Goal: Task Accomplishment & Management: Manage account settings

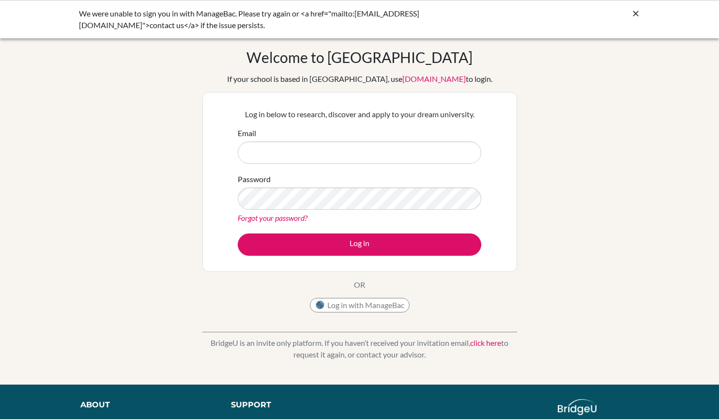
click at [674, 110] on div "Welcome to BridgeU If your school is based in China, use app.bridge-u.com.cn to…" at bounding box center [359, 206] width 719 height 317
click at [371, 302] on button "Log in with ManageBac" at bounding box center [360, 305] width 100 height 15
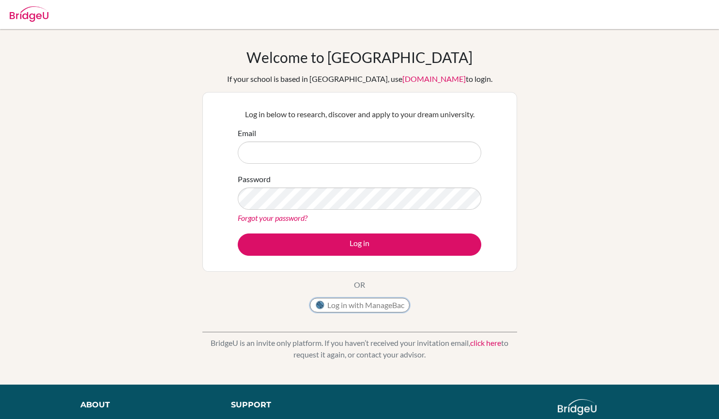
click at [387, 306] on button "Log in with ManageBac" at bounding box center [360, 305] width 100 height 15
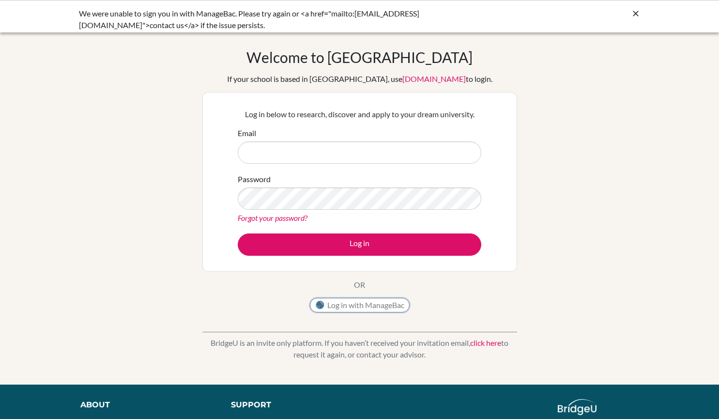
click at [343, 309] on button "Log in with ManageBac" at bounding box center [360, 305] width 100 height 15
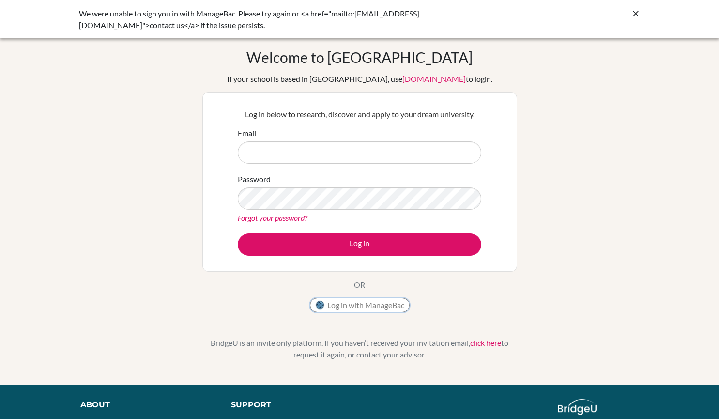
click at [343, 309] on button "Log in with ManageBac" at bounding box center [360, 305] width 100 height 15
click at [376, 305] on button "Log in with ManageBac" at bounding box center [360, 305] width 100 height 15
click at [296, 156] on input "Email" at bounding box center [359, 152] width 243 height 22
click at [300, 155] on input "adam.afifi08@gmailcom" at bounding box center [359, 152] width 243 height 22
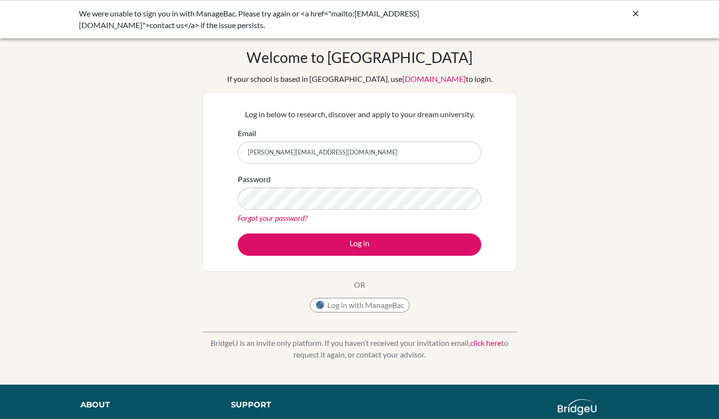
type input "adam.afifi08@gmail.com"
click at [238, 233] on button "Log in" at bounding box center [359, 244] width 243 height 22
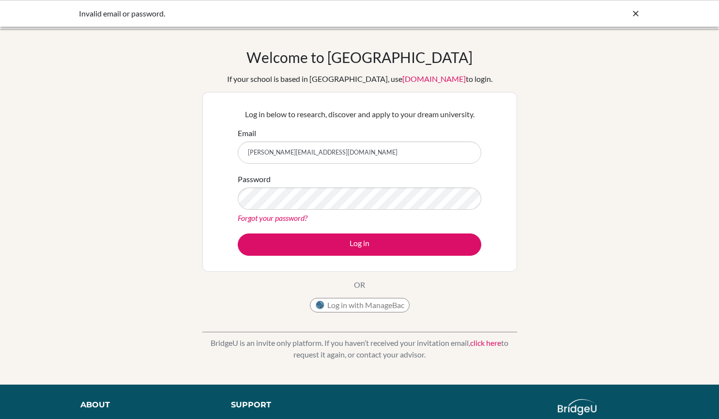
click at [276, 214] on link "Forgot your password?" at bounding box center [273, 217] width 70 height 9
drag, startPoint x: 331, startPoint y: 156, endPoint x: 195, endPoint y: 156, distance: 136.0
click at [195, 156] on div "Welcome to [GEOGRAPHIC_DATA] If your school is based in [GEOGRAPHIC_DATA], use …" at bounding box center [359, 206] width 719 height 317
type input "[EMAIL_ADDRESS][DOMAIN_NAME]"
click at [238, 233] on button "Log in" at bounding box center [359, 244] width 243 height 22
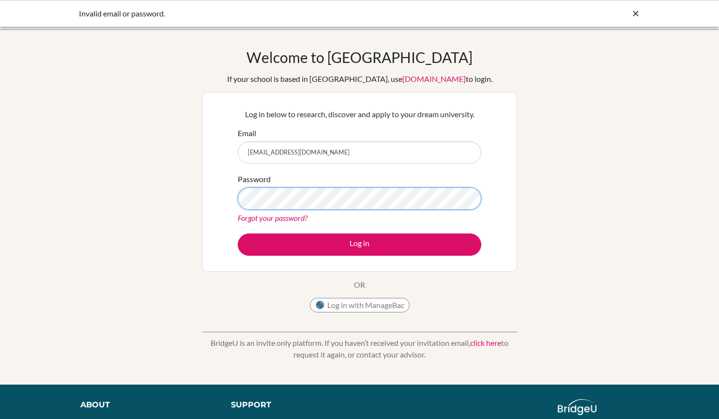
click at [238, 233] on button "Log in" at bounding box center [359, 244] width 243 height 22
click at [378, 306] on button "Log in with ManageBac" at bounding box center [360, 305] width 100 height 15
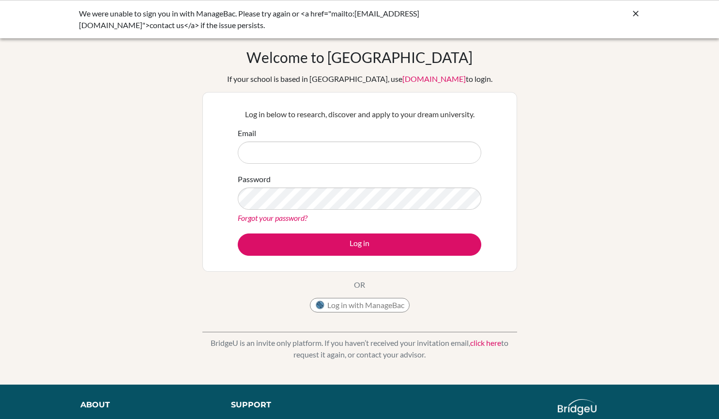
click at [603, 222] on div "Welcome to [GEOGRAPHIC_DATA] If your school is based in [GEOGRAPHIC_DATA], use …" at bounding box center [359, 206] width 719 height 317
click at [329, 149] on input "Email" at bounding box center [359, 152] width 243 height 22
type input "[EMAIL_ADDRESS][DOMAIN_NAME]"
click at [658, 122] on div "Welcome to BridgeU If your school is based in China, use app.bridge-u.com.cn to…" at bounding box center [359, 206] width 719 height 317
click at [657, 192] on div "Welcome to BridgeU If your school is based in China, use app.bridge-u.com.cn to…" at bounding box center [359, 206] width 719 height 317
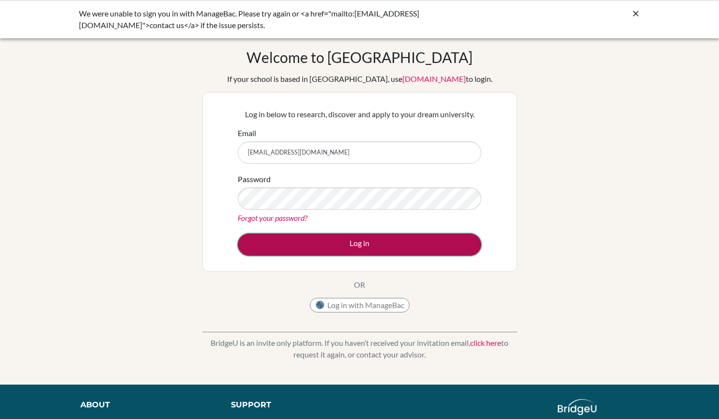
click at [352, 239] on button "Log in" at bounding box center [359, 244] width 243 height 22
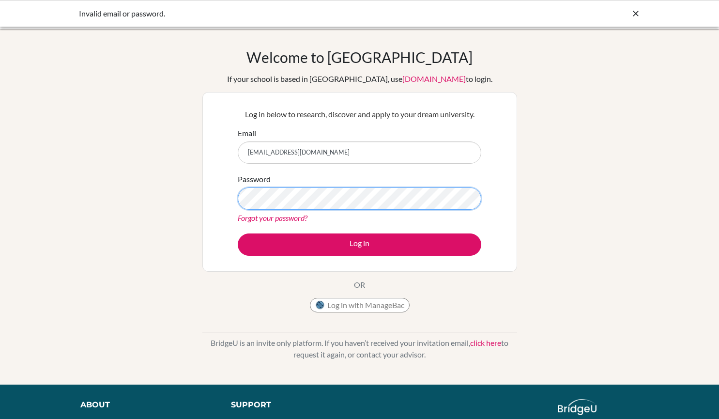
click at [238, 233] on button "Log in" at bounding box center [359, 244] width 243 height 22
